Goal: Find contact information: Find contact information

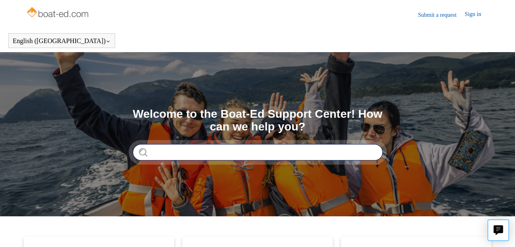
click at [240, 154] on input "Search" at bounding box center [258, 152] width 250 height 16
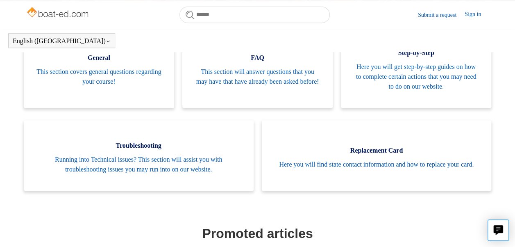
scroll to position [189, 0]
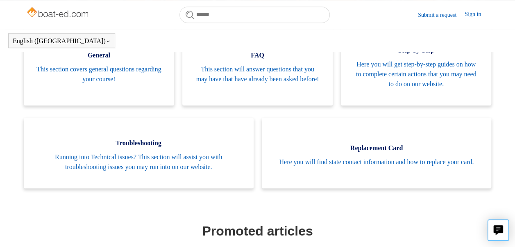
click at [438, 14] on link "Submit a request" at bounding box center [441, 15] width 47 height 9
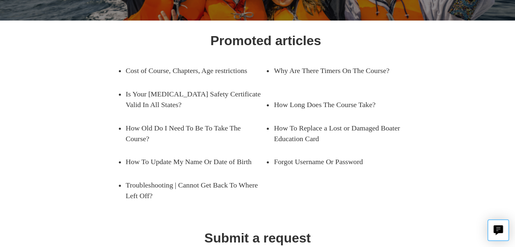
scroll to position [193, 0]
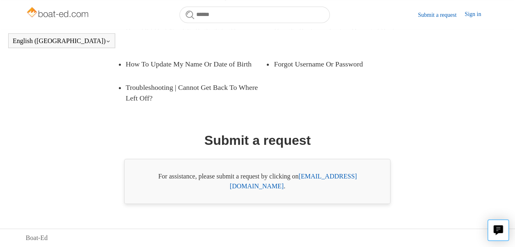
click at [343, 185] on link "[EMAIL_ADDRESS][DOMAIN_NAME]" at bounding box center [293, 181] width 127 height 17
